Goal: Task Accomplishment & Management: Complete application form

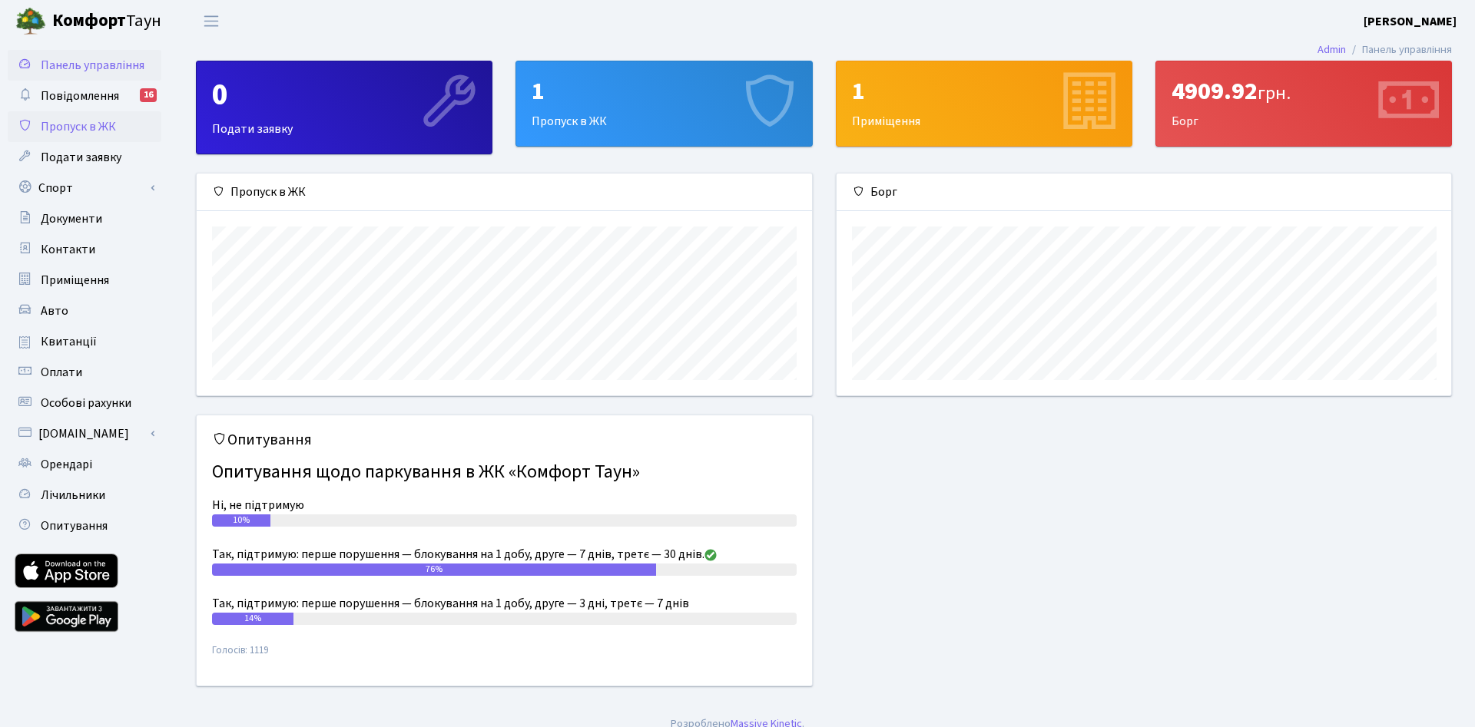
scroll to position [222, 615]
click at [69, 132] on span "Пропуск в ЖК" at bounding box center [78, 126] width 75 height 17
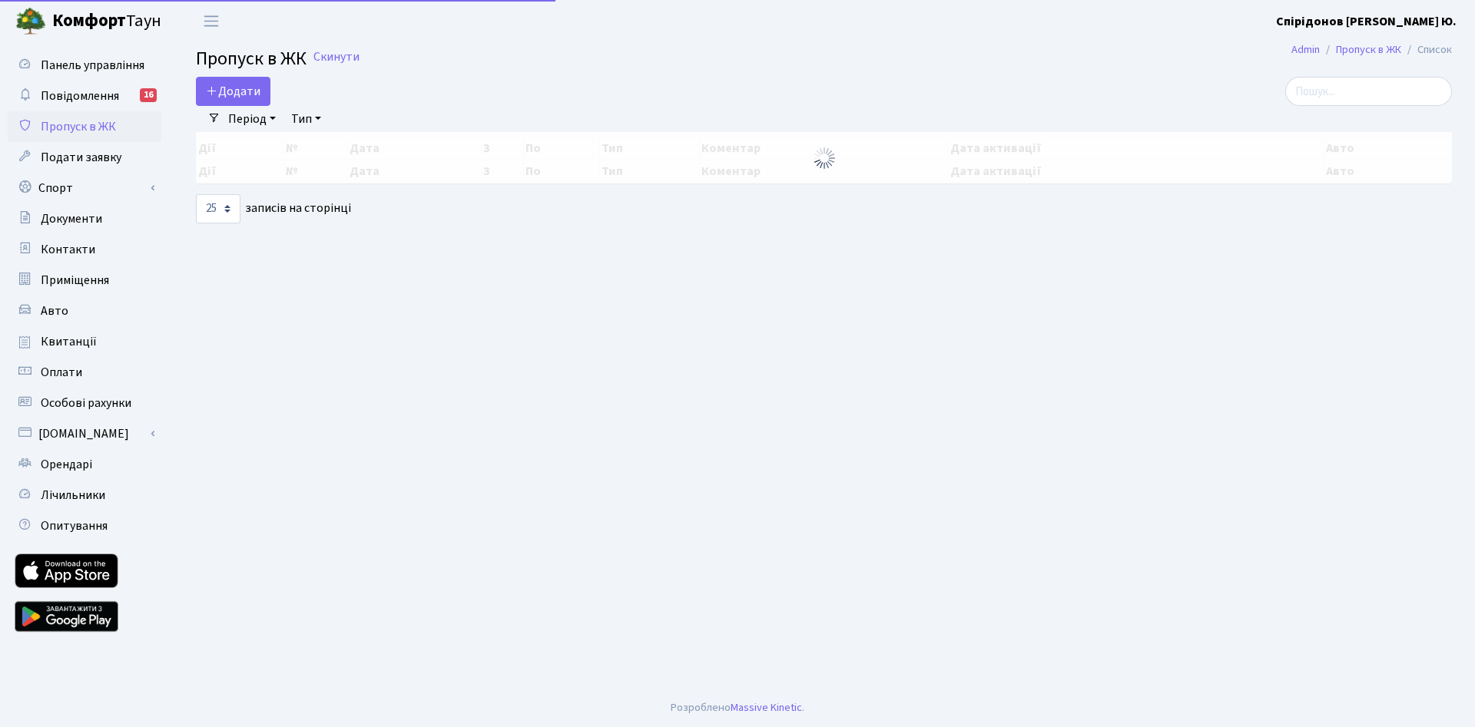
select select "25"
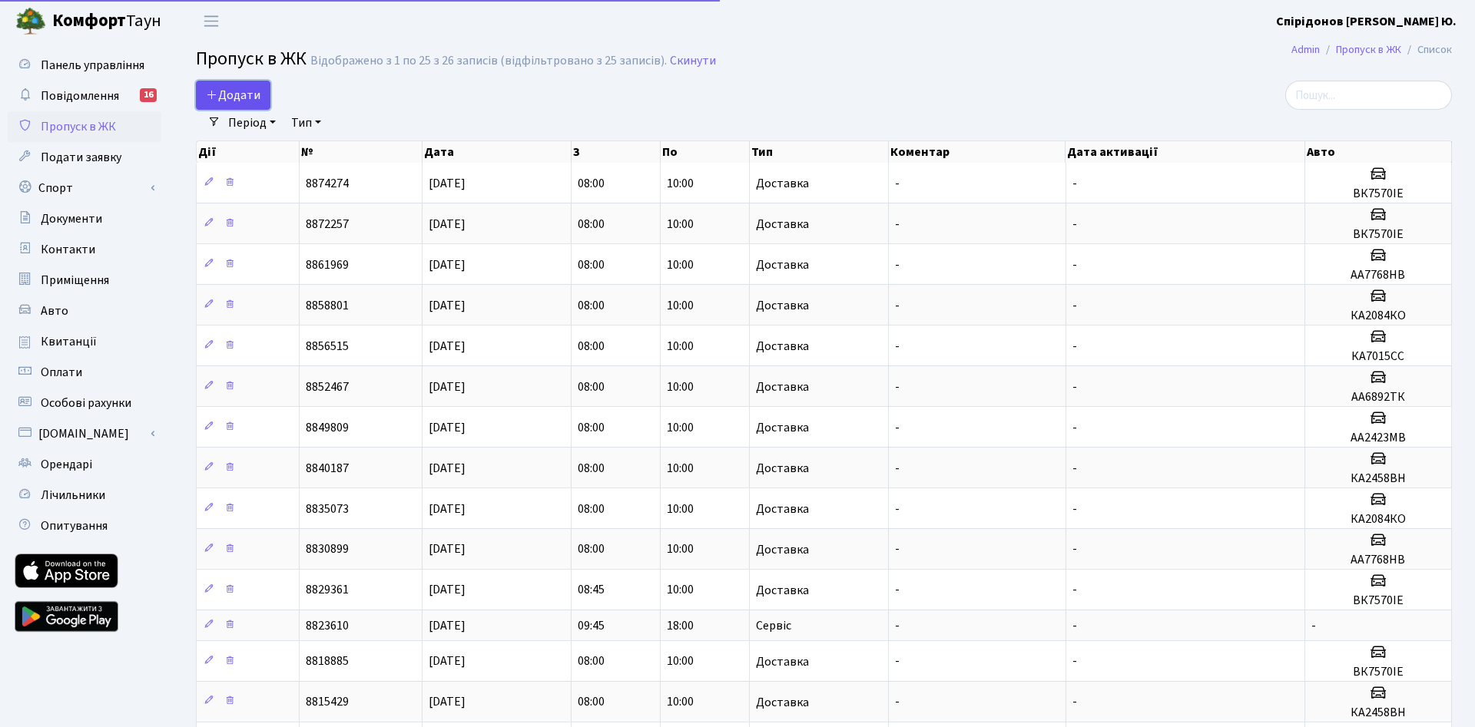
click at [234, 95] on span "Додати" at bounding box center [233, 95] width 55 height 17
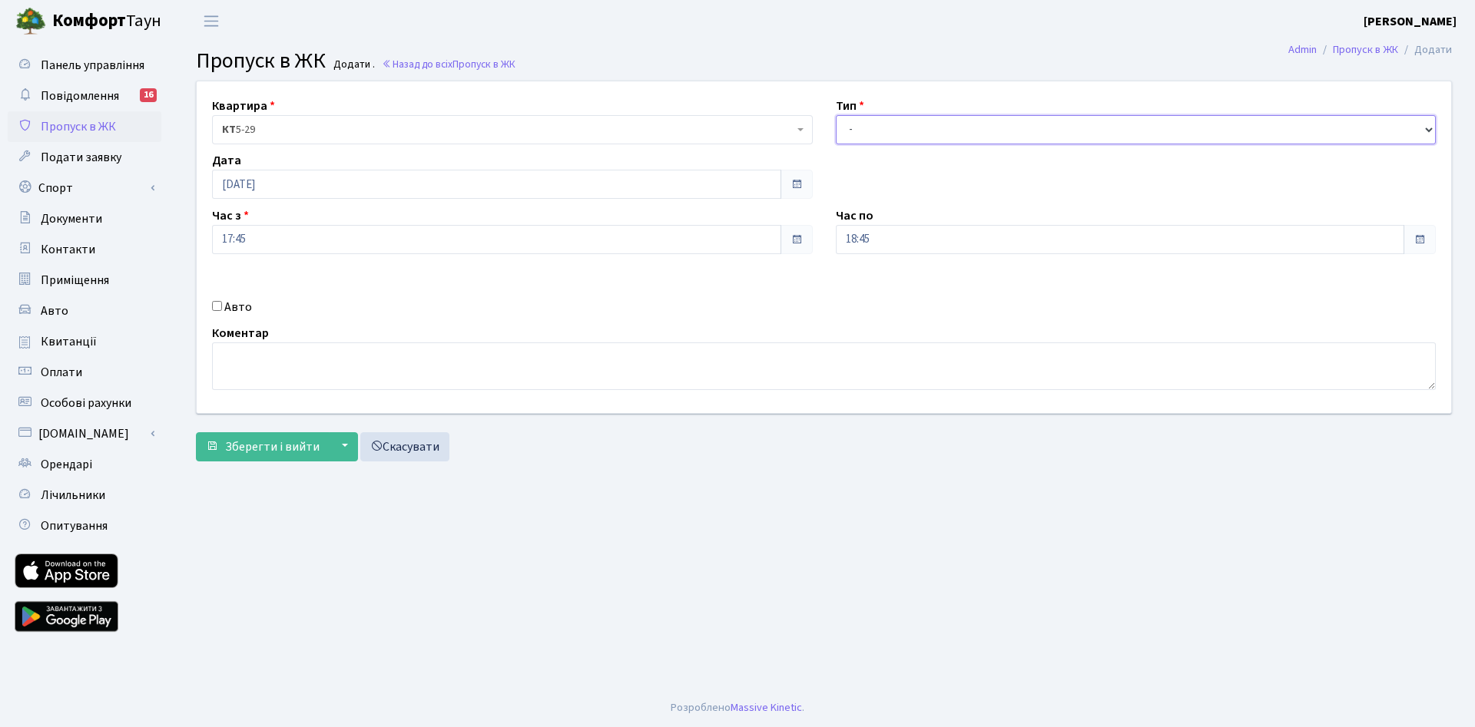
click at [836, 115] on select "- Доставка Таксі Гості Сервіс" at bounding box center [1136, 129] width 601 height 29
select select "1"
click option "Доставка" at bounding box center [0, 0] width 0 height 0
click at [263, 177] on input "[DATE]" at bounding box center [496, 184] width 569 height 29
click at [270, 303] on td "13" at bounding box center [273, 307] width 23 height 23
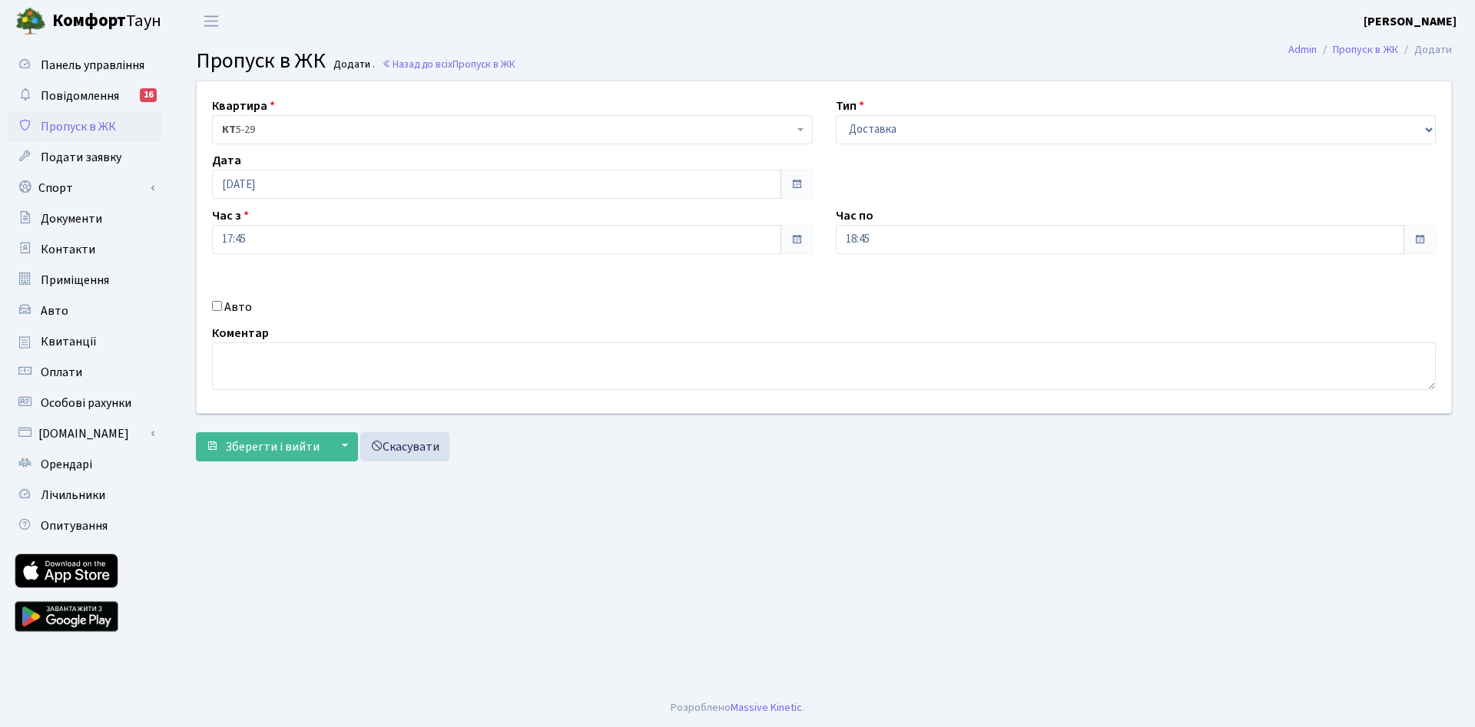
type input "[DATE]"
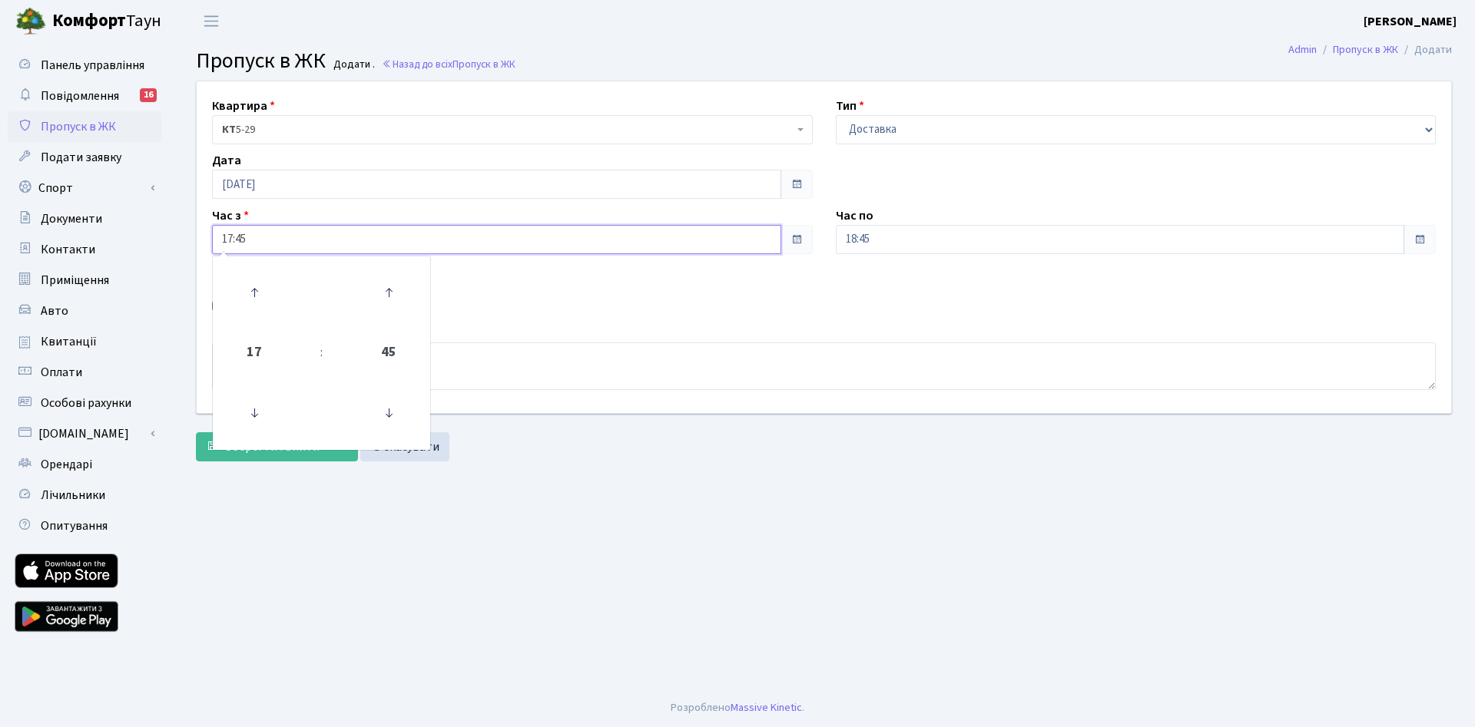
drag, startPoint x: 277, startPoint y: 248, endPoint x: 139, endPoint y: 234, distance: 138.2
click at [212, 234] on input "17:45" at bounding box center [496, 239] width 569 height 29
type input "08:00"
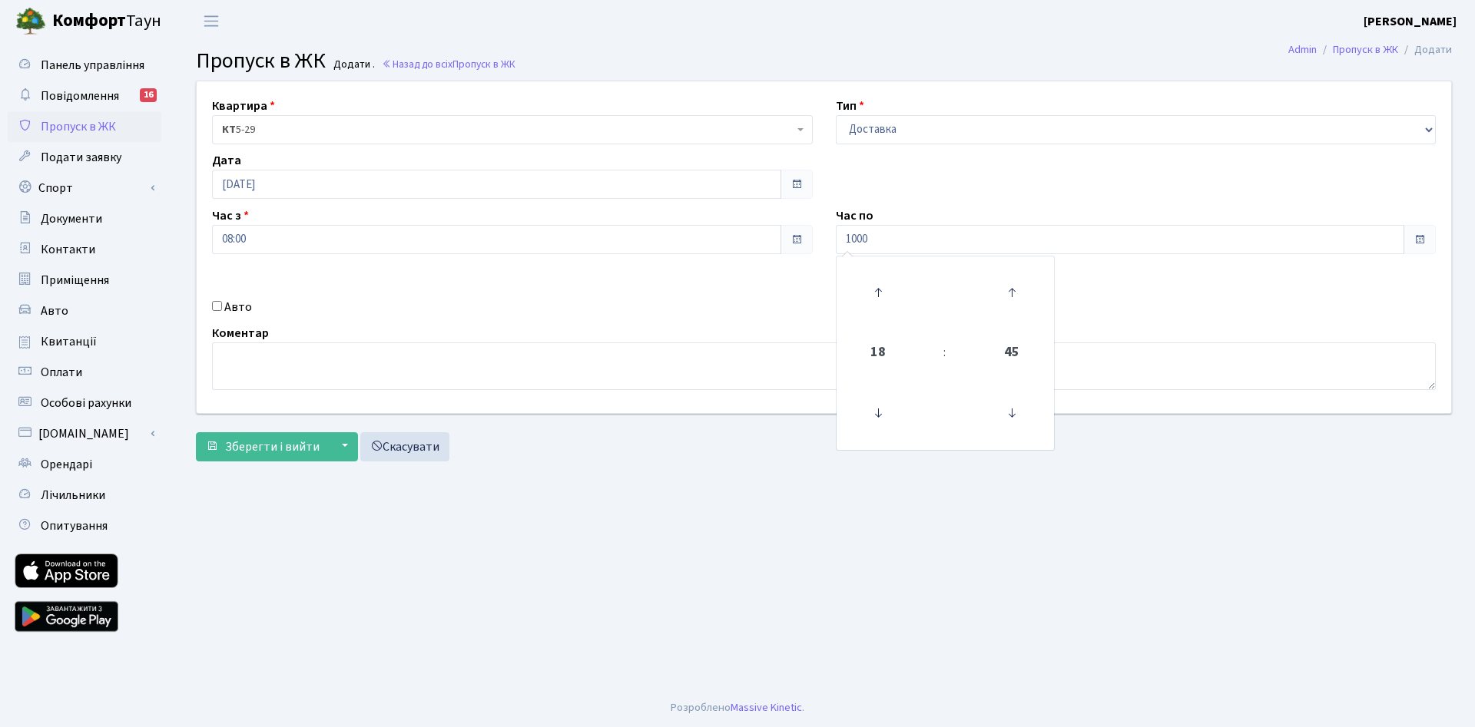
type input "10:00"
click at [293, 272] on div "Квартира <b>КТ</b>&nbsp;&nbsp;&nbsp;&nbsp;5-29 КТ 5-29 Тип - Доставка Таксі Гос…" at bounding box center [823, 247] width 1277 height 332
drag, startPoint x: 234, startPoint y: 303, endPoint x: 451, endPoint y: 322, distance: 218.2
click at [239, 303] on label "Авто" at bounding box center [238, 307] width 28 height 18
click at [220, 305] on input "Авто" at bounding box center [217, 306] width 10 height 10
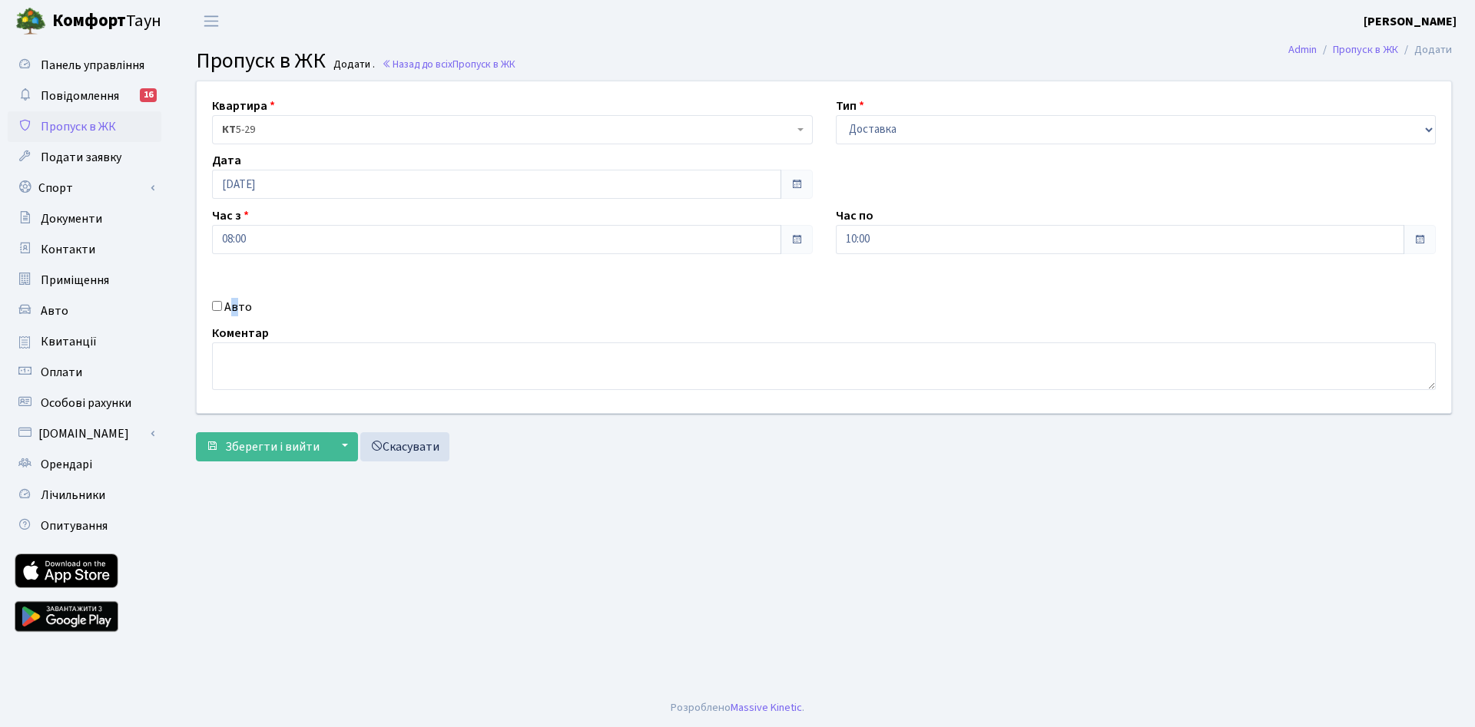
checkbox input "true"
paste input "AA6892TK"
type input "AA6892TK"
drag, startPoint x: 790, startPoint y: 530, endPoint x: 701, endPoint y: 532, distance: 88.4
click at [781, 528] on main "Admin Пропуск в ЖК Додати Пропуск в ЖК Додати . Назад до всіх Пропуск в ЖК Квар…" at bounding box center [824, 365] width 1302 height 647
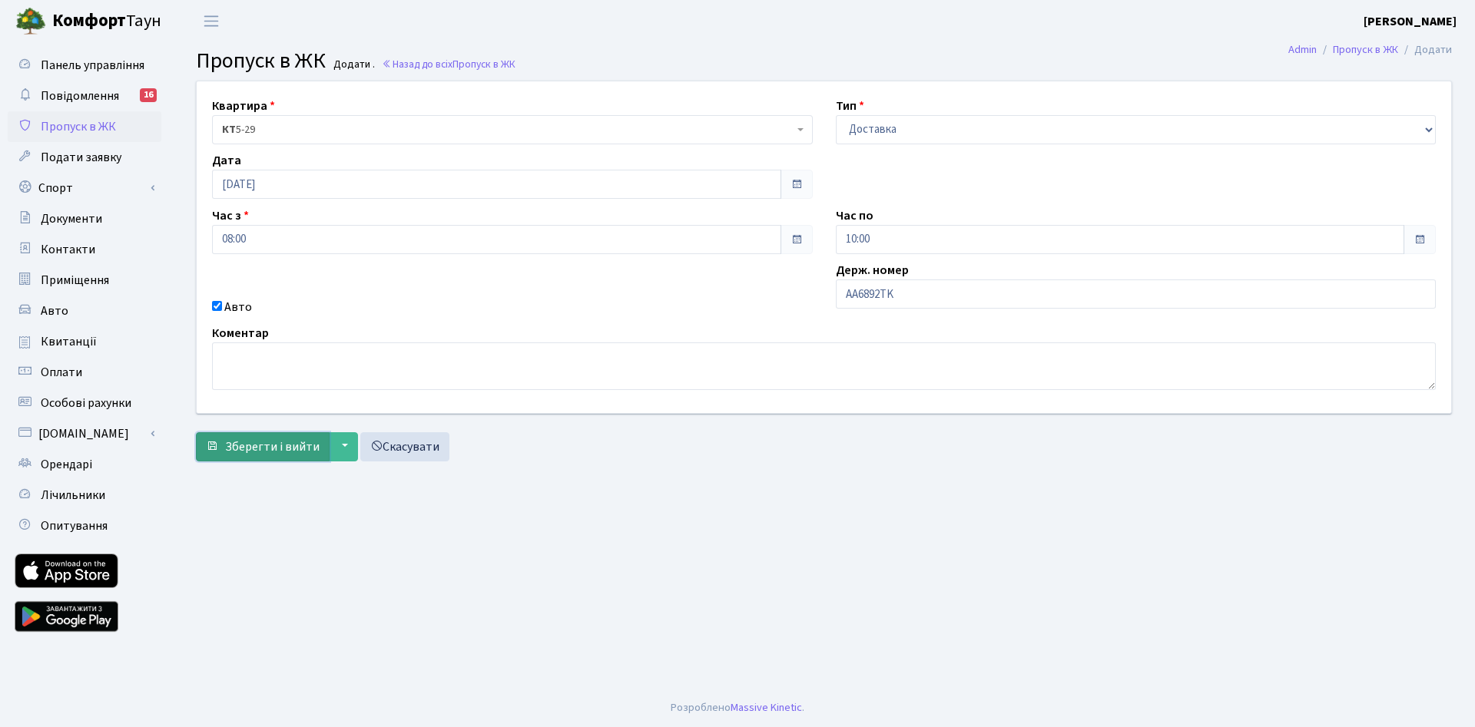
click at [249, 445] on span "Зберегти і вийти" at bounding box center [272, 447] width 94 height 17
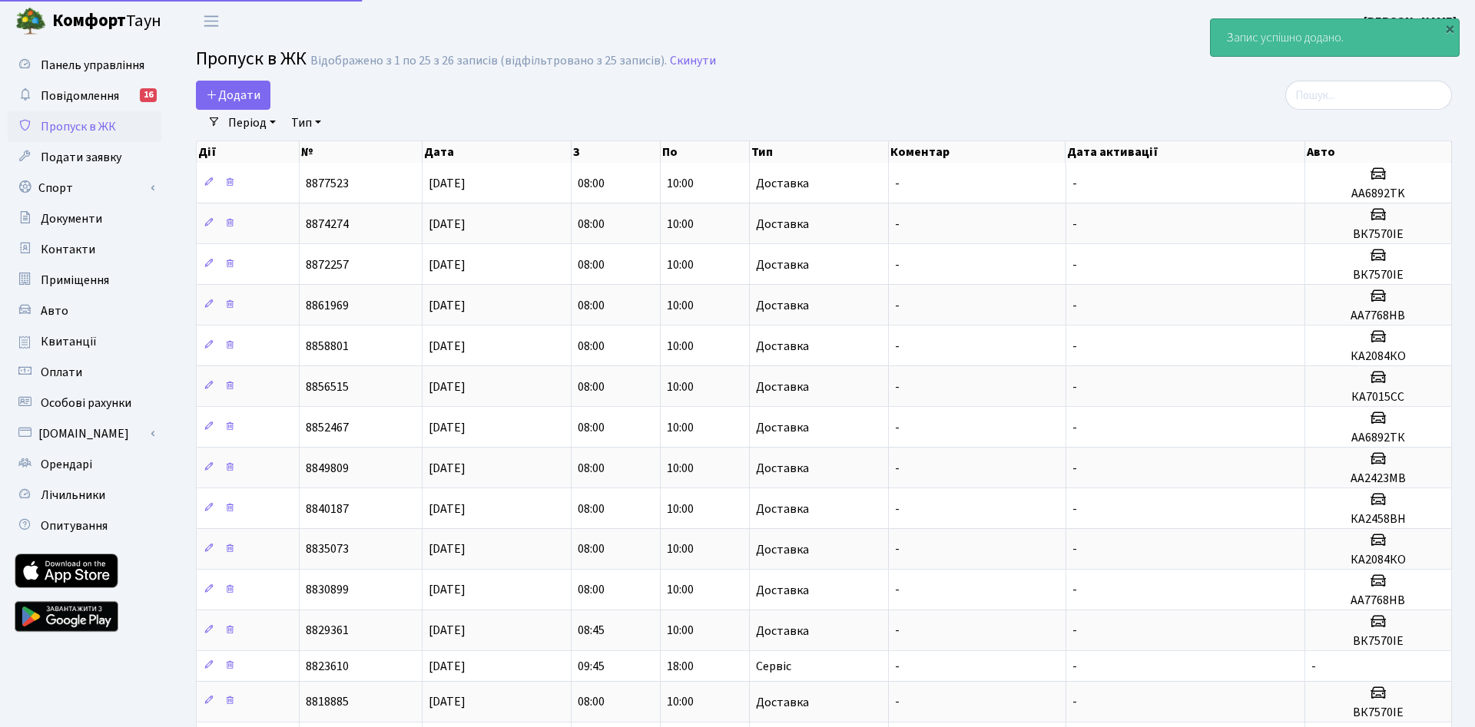
select select "25"
